Goal: Information Seeking & Learning: Learn about a topic

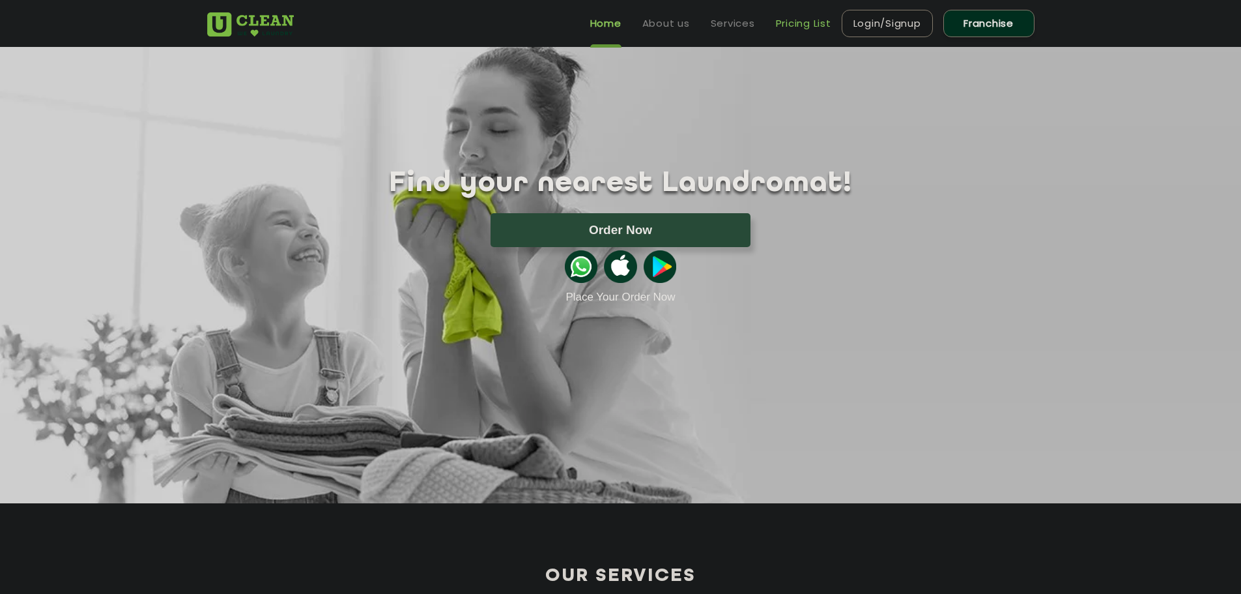
click at [815, 23] on link "Pricing List" at bounding box center [803, 24] width 55 height 16
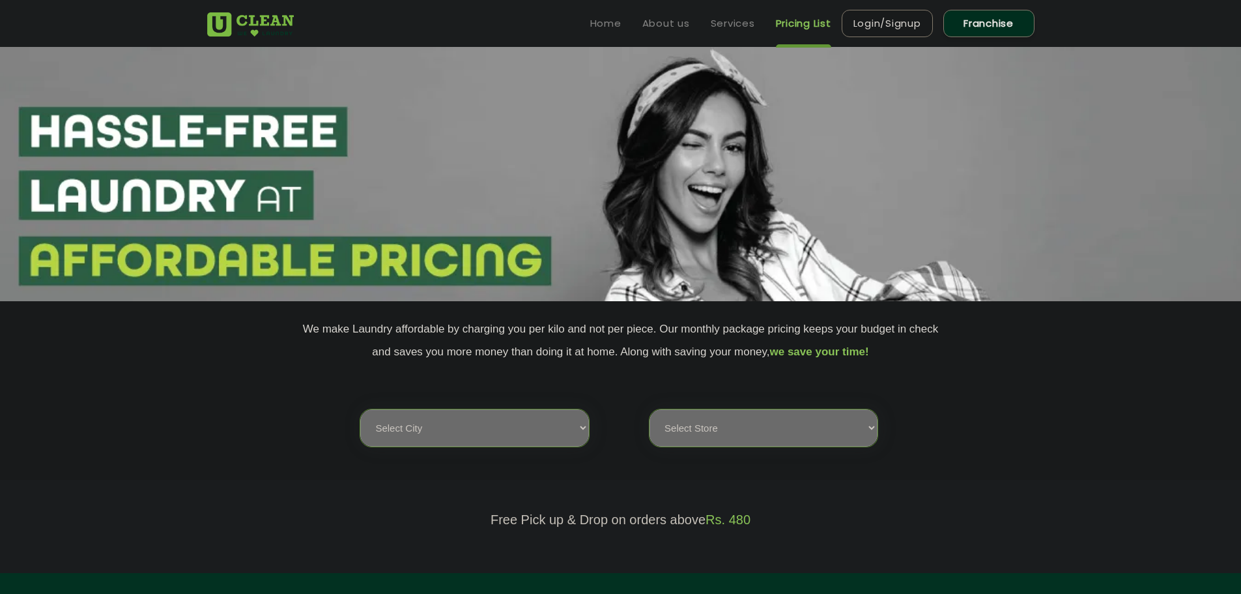
click at [506, 419] on select "Select city [GEOGRAPHIC_DATA] [GEOGRAPHIC_DATA] [GEOGRAPHIC_DATA] [GEOGRAPHIC_D…" at bounding box center [474, 427] width 228 height 37
select select "188"
click at [360, 409] on select "Select city [GEOGRAPHIC_DATA] [GEOGRAPHIC_DATA] [GEOGRAPHIC_DATA] [GEOGRAPHIC_D…" at bounding box center [474, 427] width 228 height 37
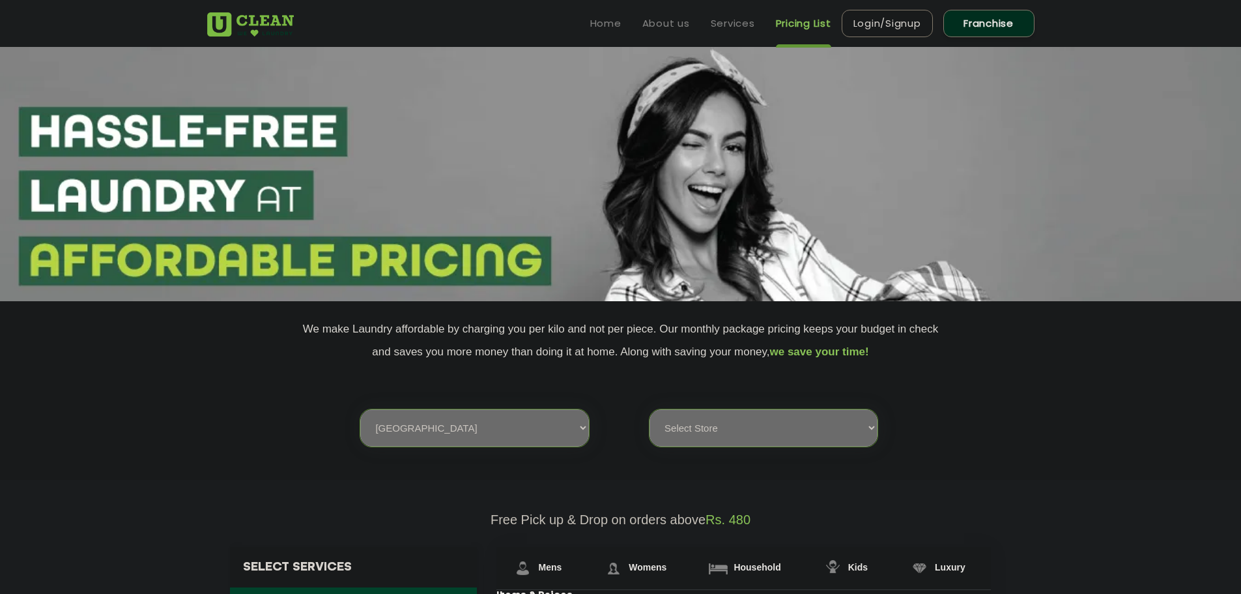
click at [862, 431] on select "Select Store [GEOGRAPHIC_DATA] [GEOGRAPHIC_DATA]" at bounding box center [764, 427] width 228 height 37
select select "560"
click at [650, 409] on select "Select Store [GEOGRAPHIC_DATA] [GEOGRAPHIC_DATA]" at bounding box center [764, 427] width 228 height 37
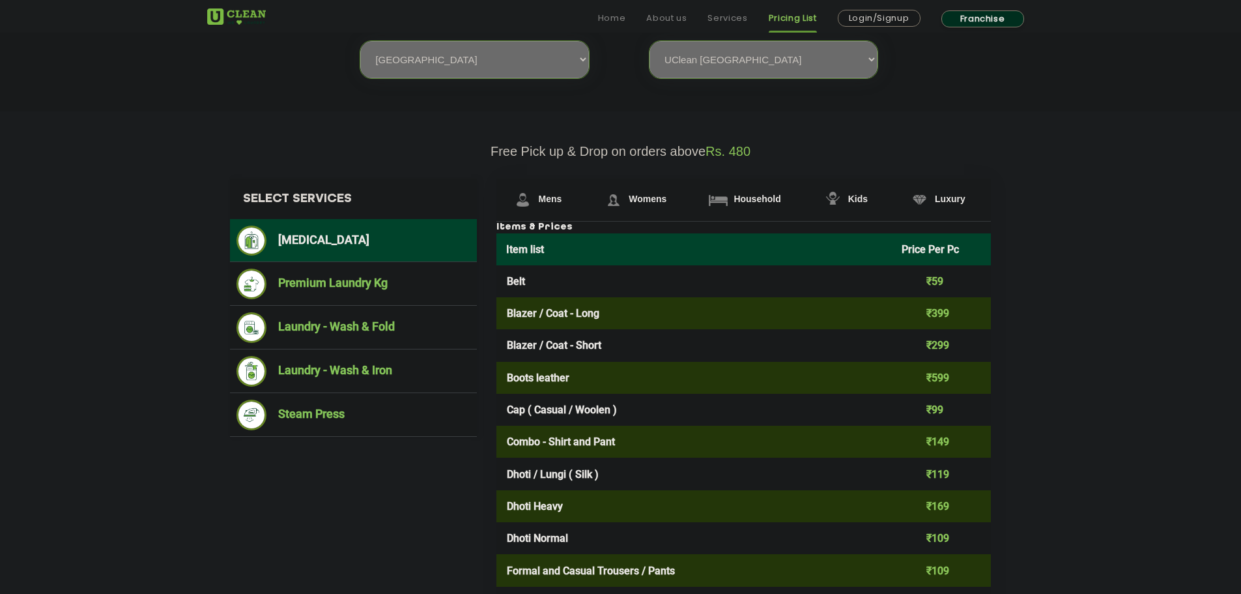
scroll to position [391, 0]
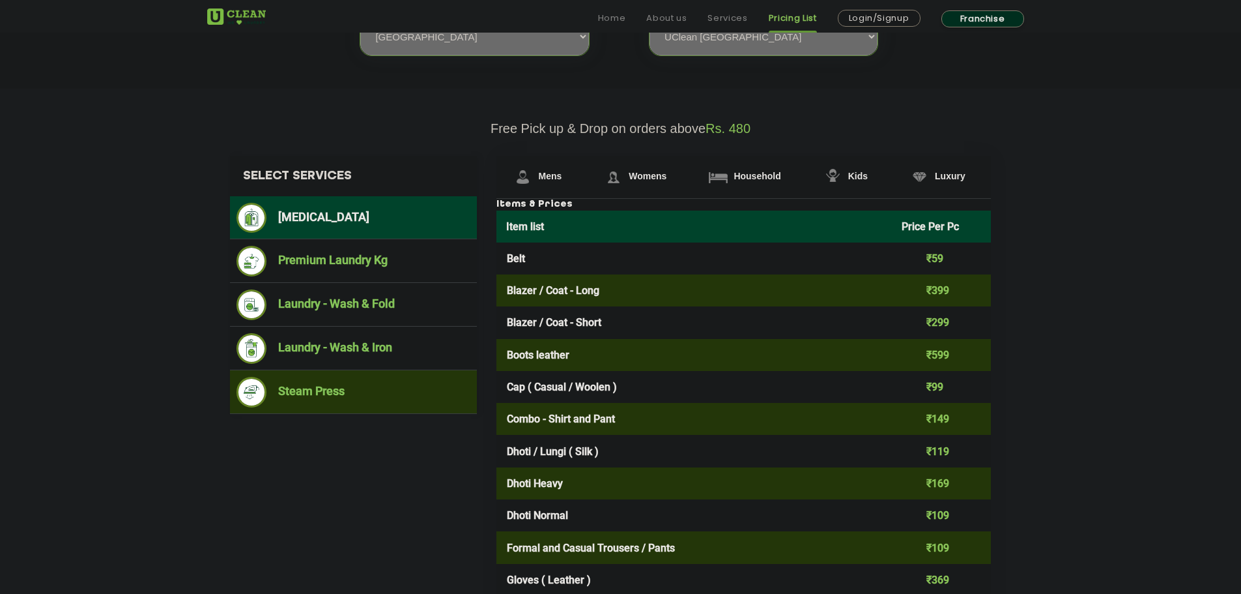
drag, startPoint x: 317, startPoint y: 389, endPoint x: 386, endPoint y: 386, distance: 69.8
click at [317, 389] on li "Steam Press" at bounding box center [353, 392] width 235 height 31
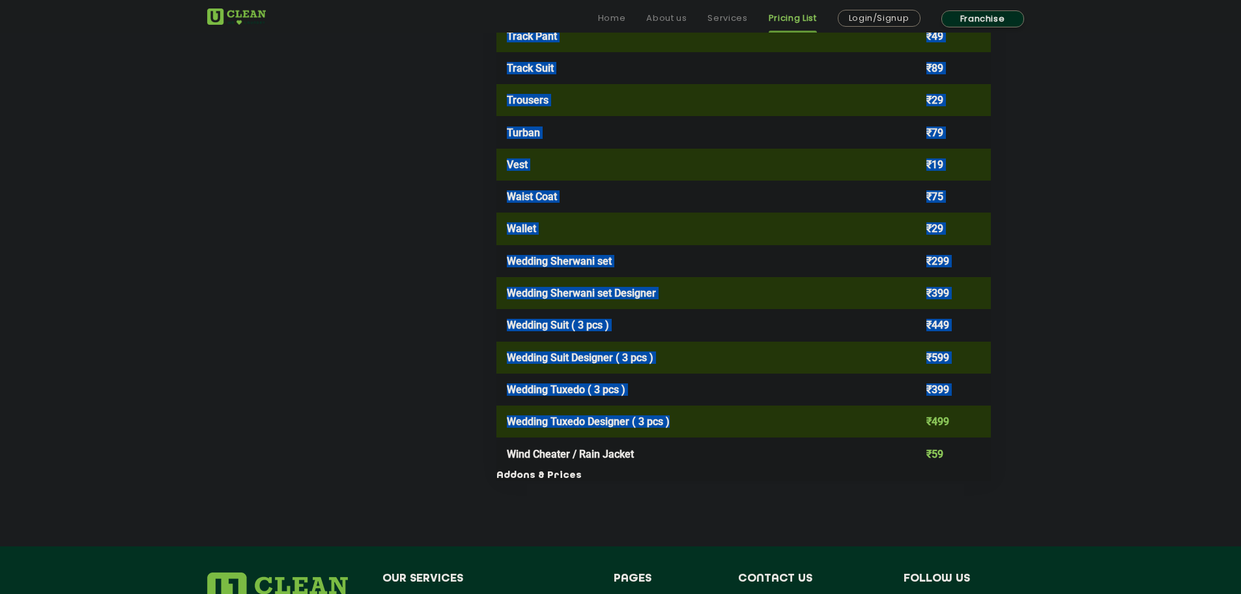
scroll to position [2476, 0]
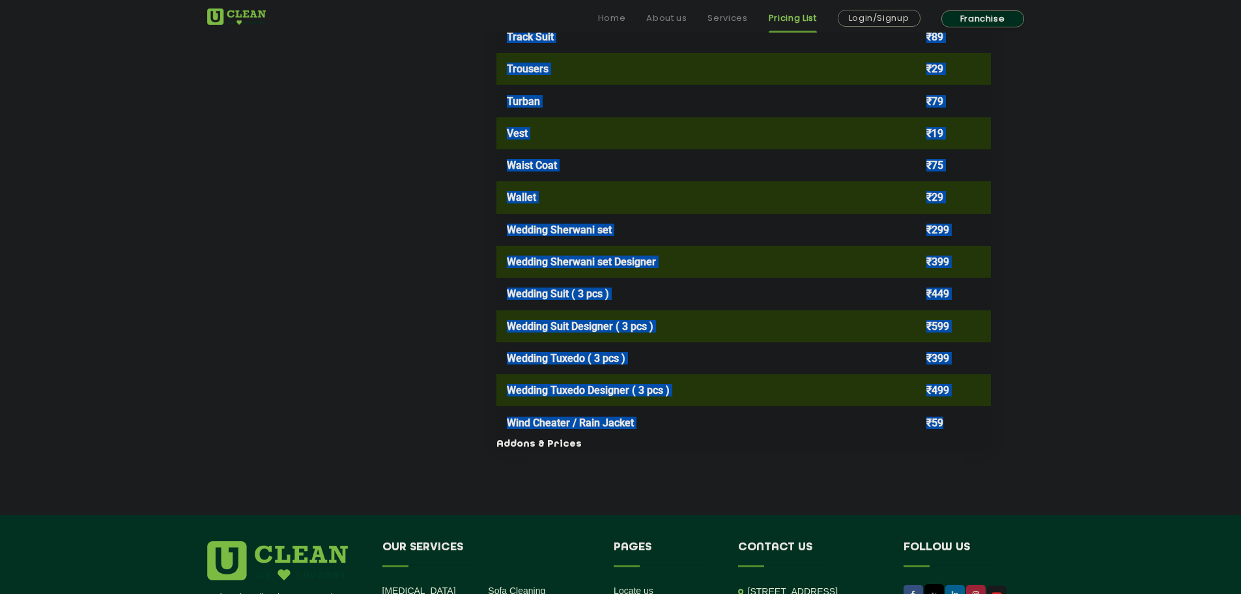
drag, startPoint x: 504, startPoint y: 290, endPoint x: 984, endPoint y: 433, distance: 501.5
copy tbody "Loremi / Dolo - Sita ₹438 Consec / Adip - Elits ₹930 Doeiu tempori ₹226 Utl ( E…"
